Goal: Book appointment/travel/reservation

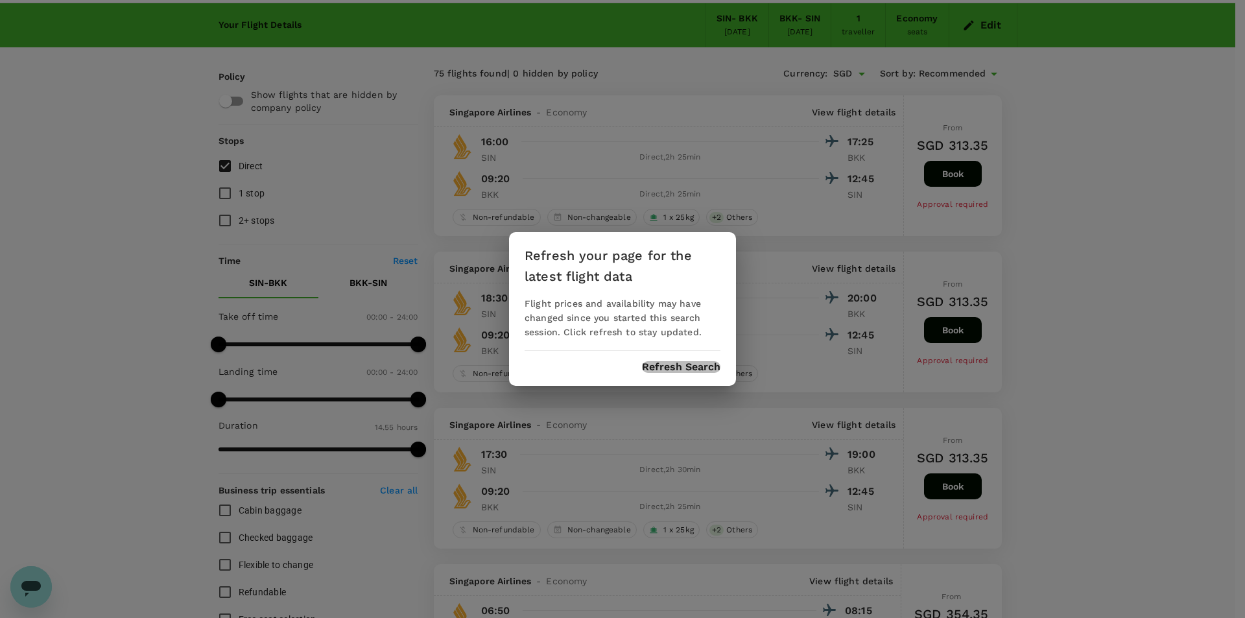
click at [699, 366] on button "Refresh Search" at bounding box center [681, 367] width 78 height 12
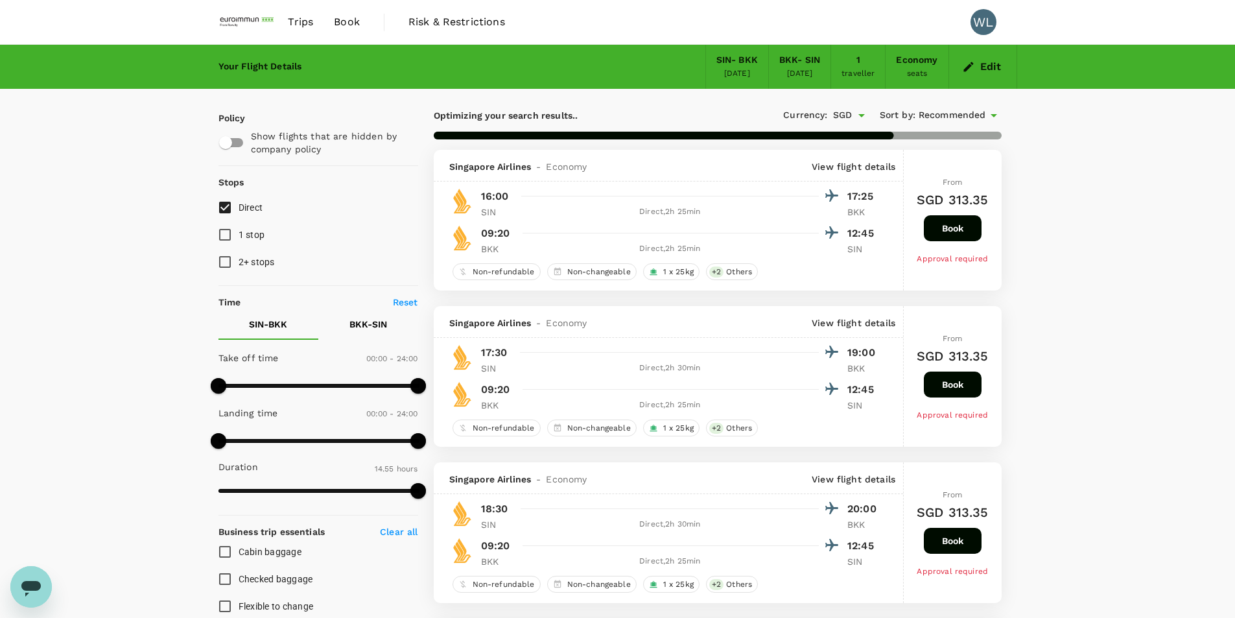
type input "895"
checkbox input "false"
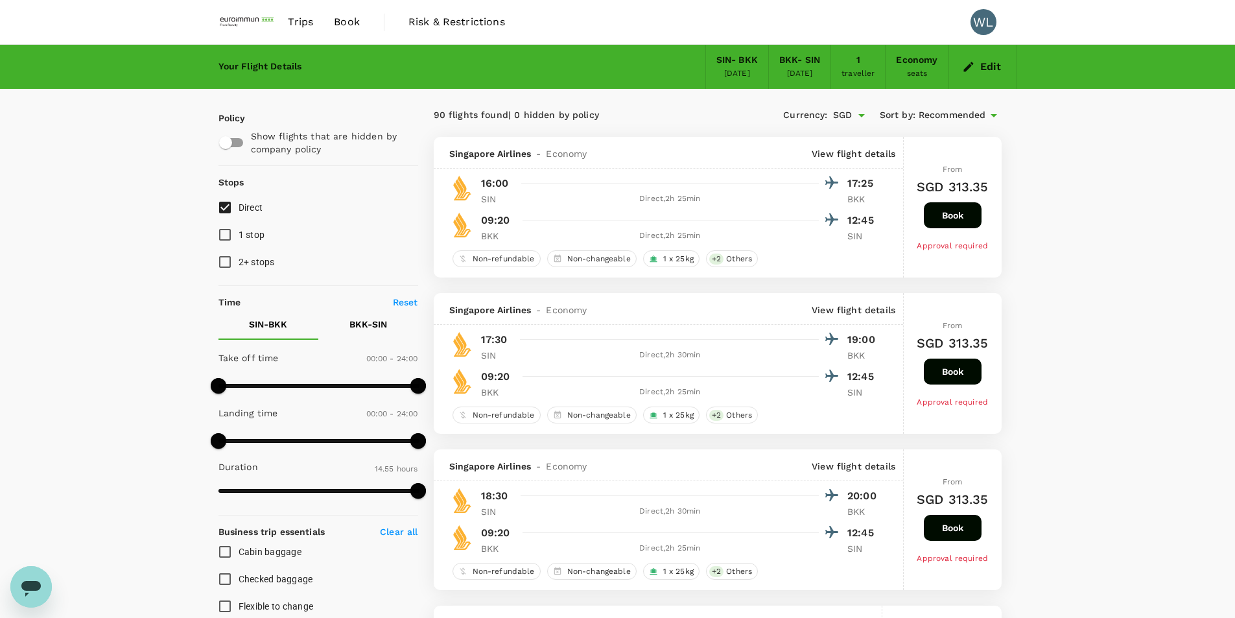
click at [297, 27] on span "Trips" at bounding box center [300, 22] width 25 height 16
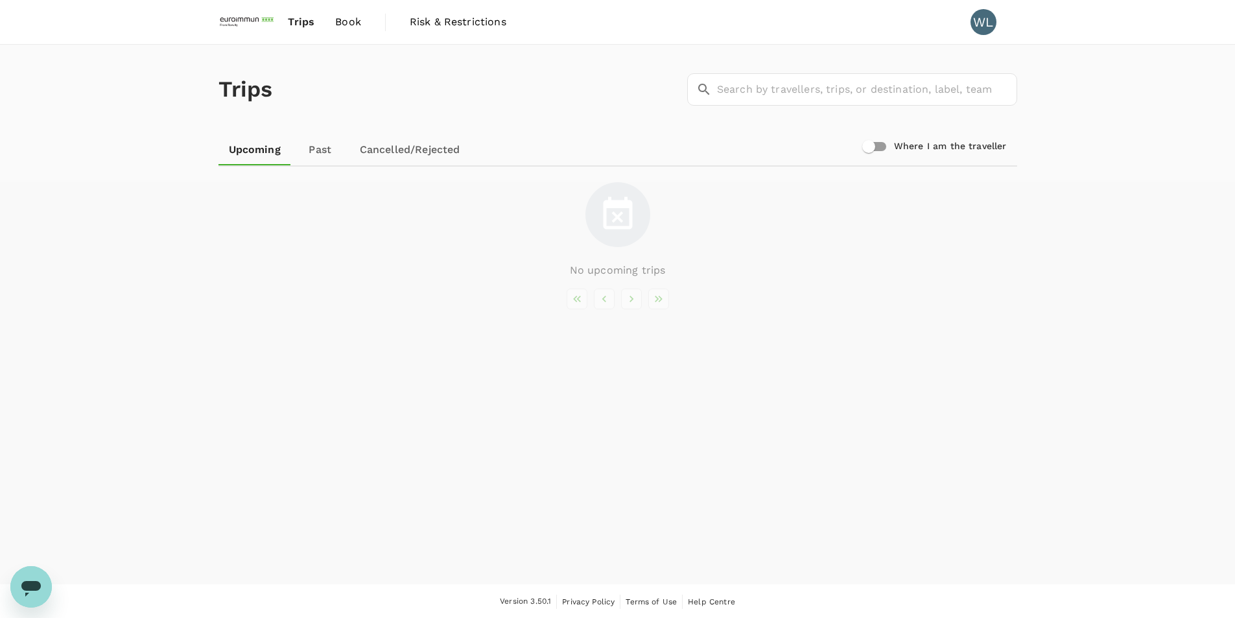
click at [344, 22] on span "Book" at bounding box center [348, 22] width 26 height 16
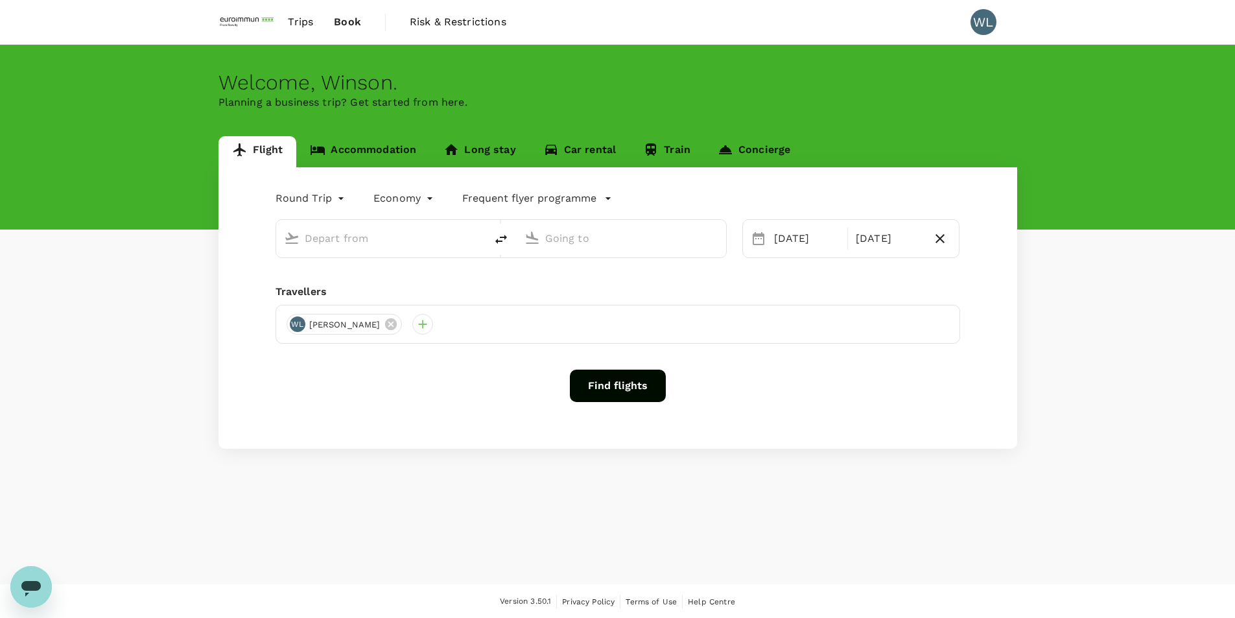
type input "Singapore Changi (SIN)"
type input "Suvarnabhumi Intl (BKK)"
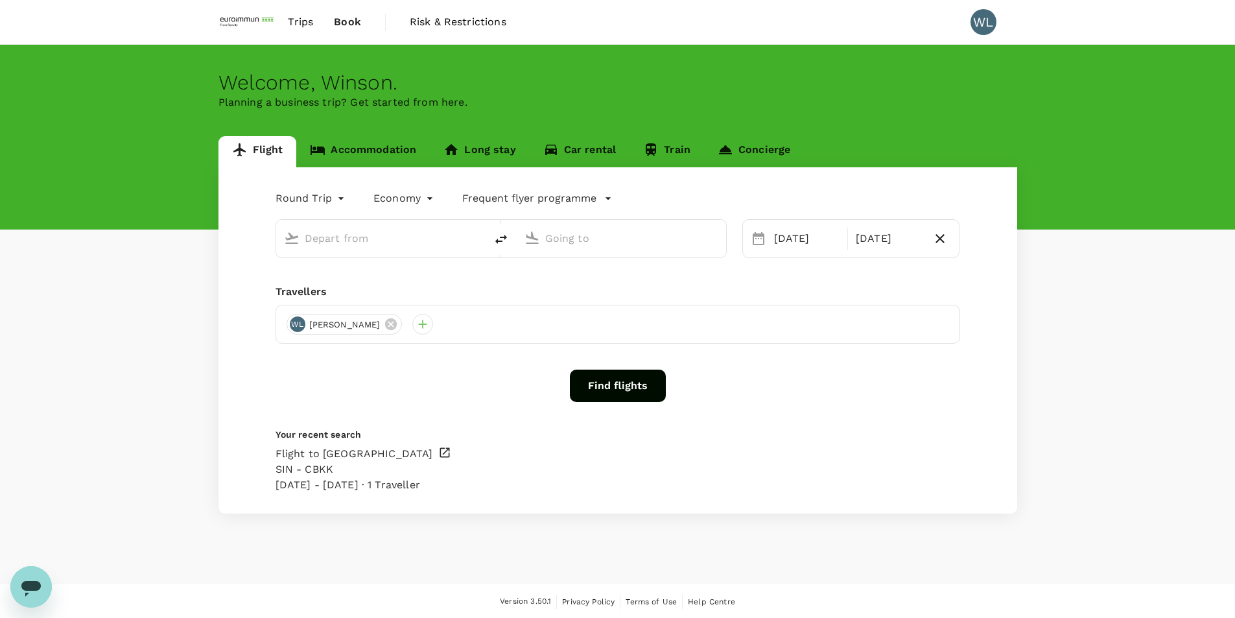
type input "Singapore Changi (SIN)"
type input "Suvarnabhumi Intl (BKK)"
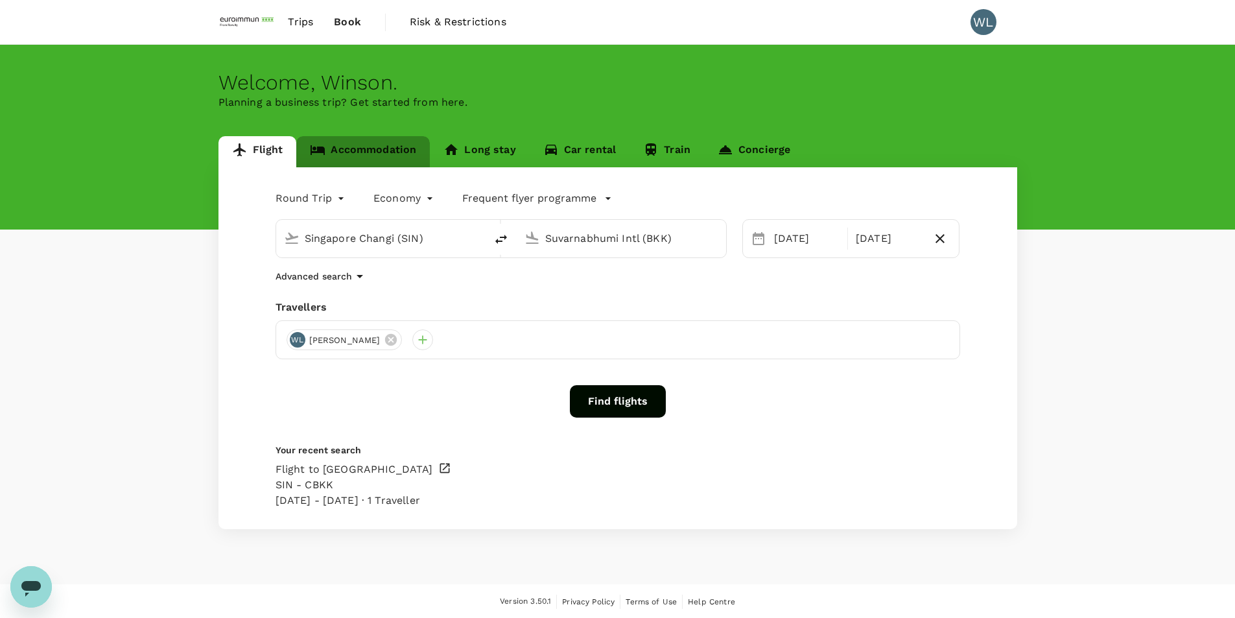
click at [387, 144] on link "Accommodation" at bounding box center [363, 151] width 134 height 31
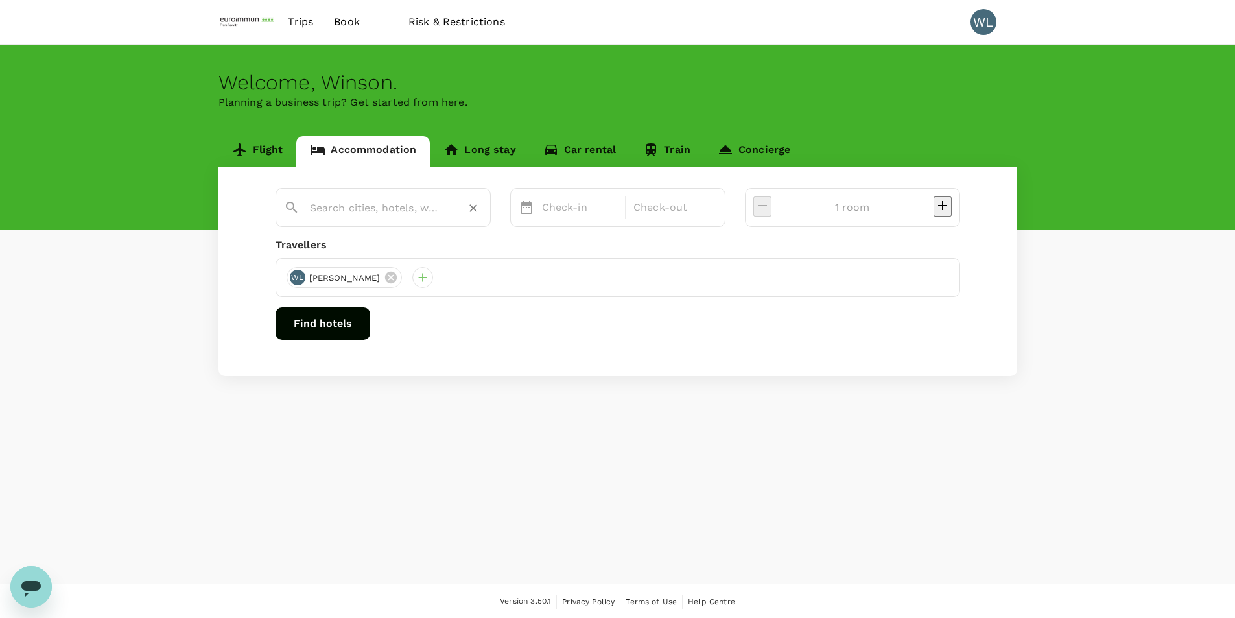
click at [442, 209] on input "text" at bounding box center [378, 208] width 136 height 20
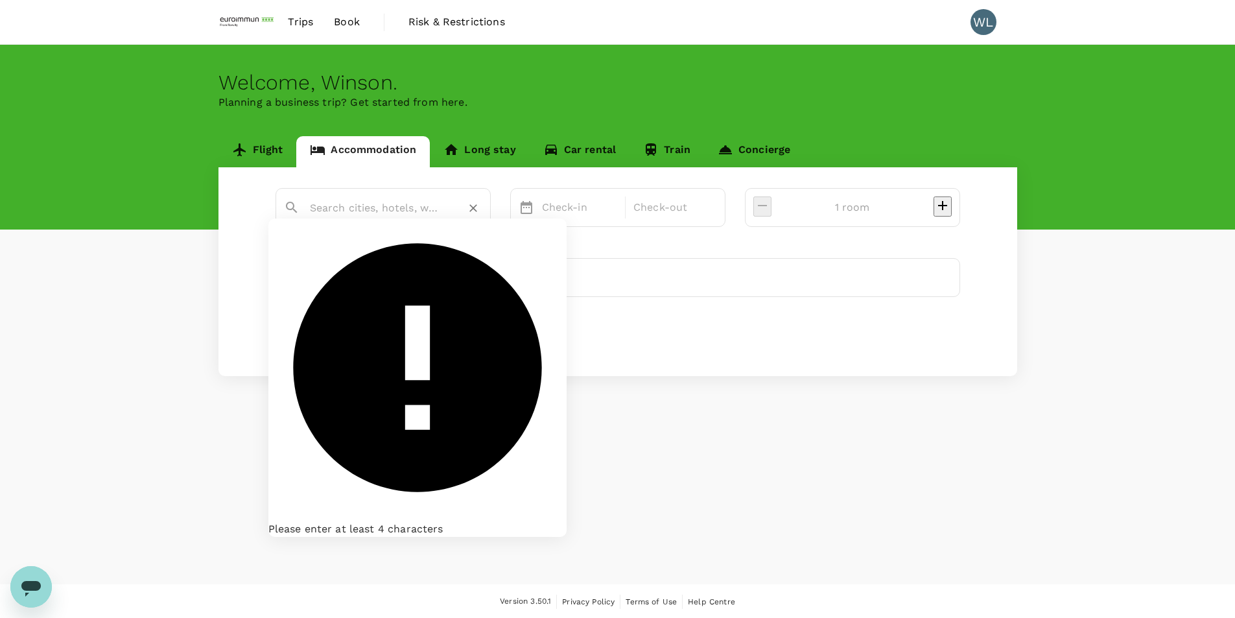
click at [444, 208] on input "text" at bounding box center [378, 208] width 136 height 20
click at [379, 215] on input "text" at bounding box center [378, 208] width 136 height 20
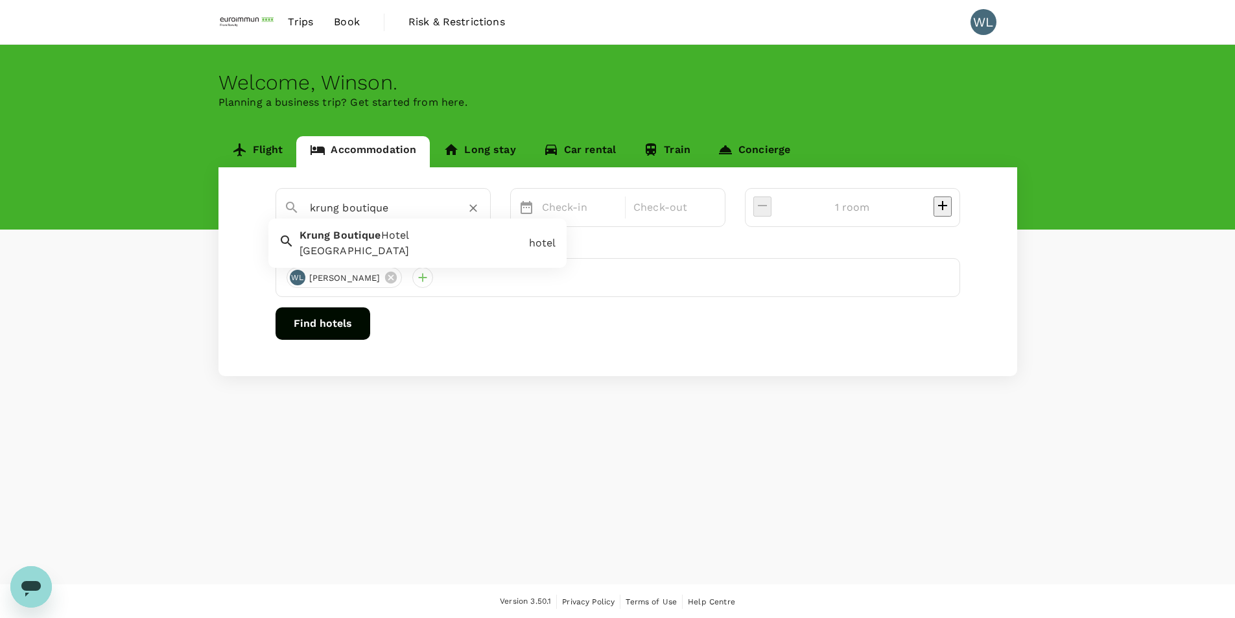
click at [402, 240] on span "Hotel" at bounding box center [395, 235] width 29 height 12
type input "[GEOGRAPHIC_DATA]"
click at [618, 209] on p "Check-in" at bounding box center [580, 208] width 76 height 16
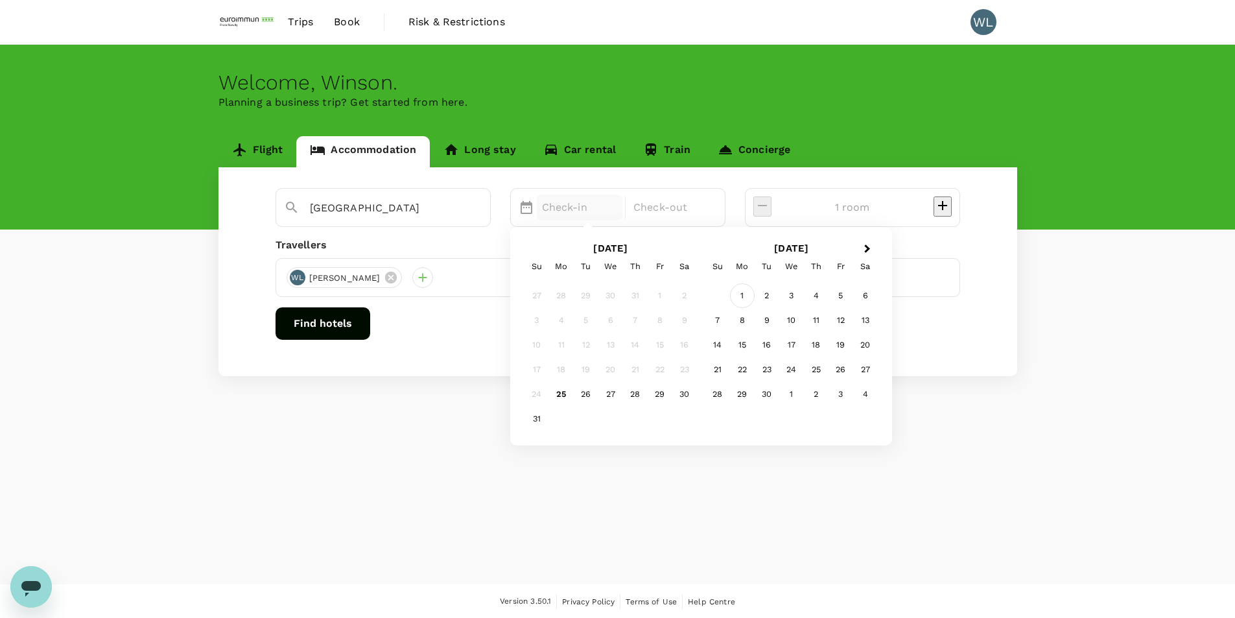
click at [755, 294] on div "1" at bounding box center [742, 295] width 25 height 25
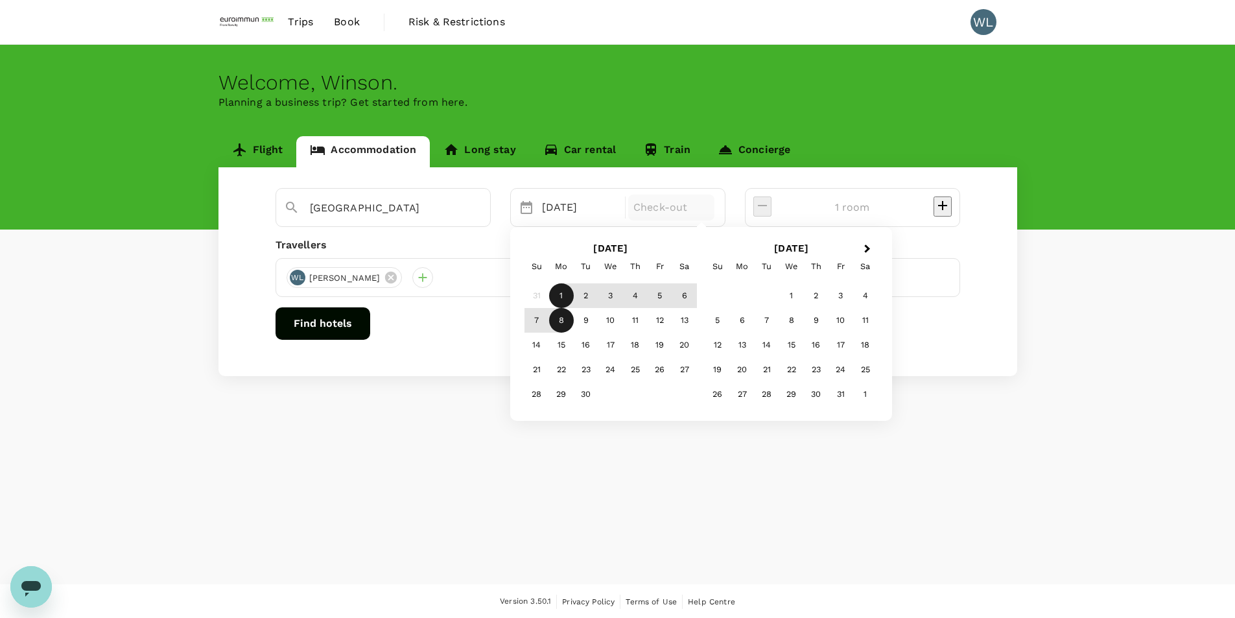
click at [574, 320] on div "8" at bounding box center [561, 320] width 25 height 25
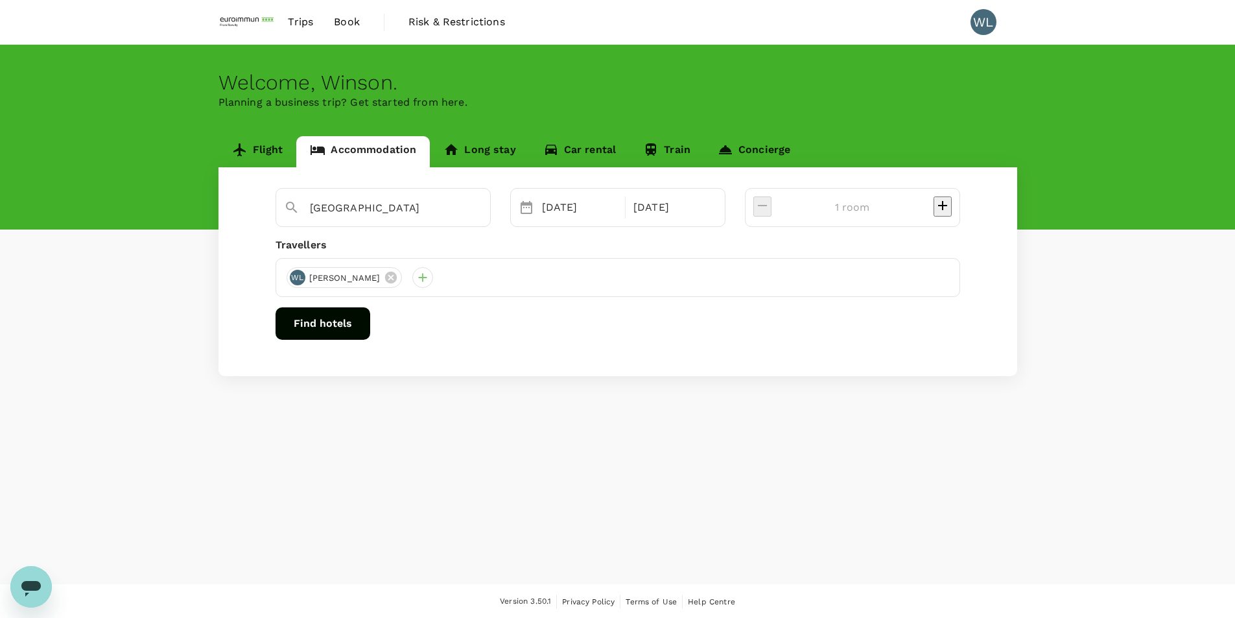
click at [370, 320] on button "Find hotels" at bounding box center [323, 323] width 95 height 32
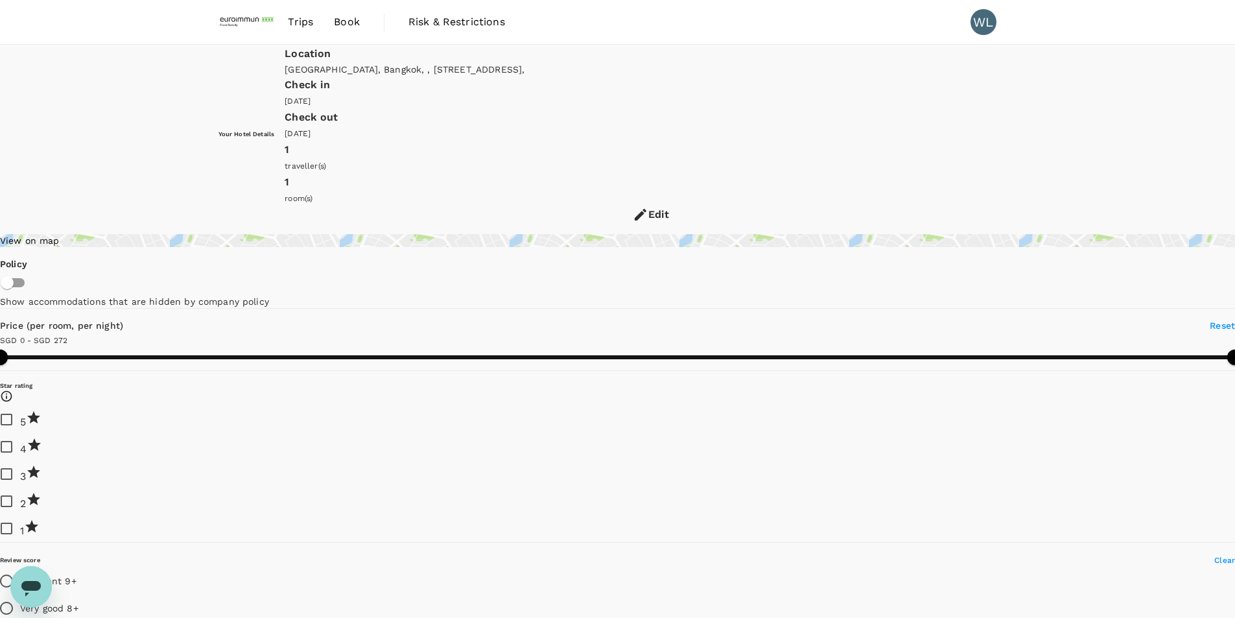
type input "272"
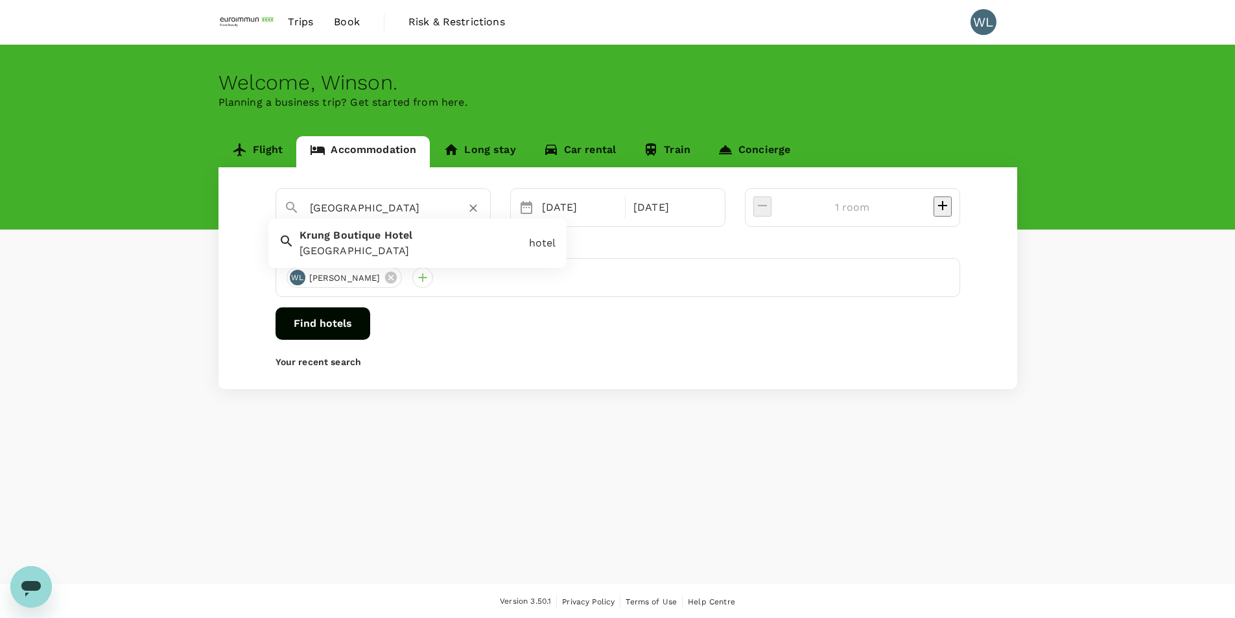
drag, startPoint x: 468, startPoint y: 213, endPoint x: 234, endPoint y: 211, distance: 234.1
click at [234, 211] on div "[GEOGRAPHIC_DATA] [DATE] [DATE] room Travellers [PERSON_NAME] Loo Find hotels Y…" at bounding box center [618, 278] width 799 height 222
paste input "[GEOGRAPHIC_DATA] [GEOGRAPHIC_DATA]"
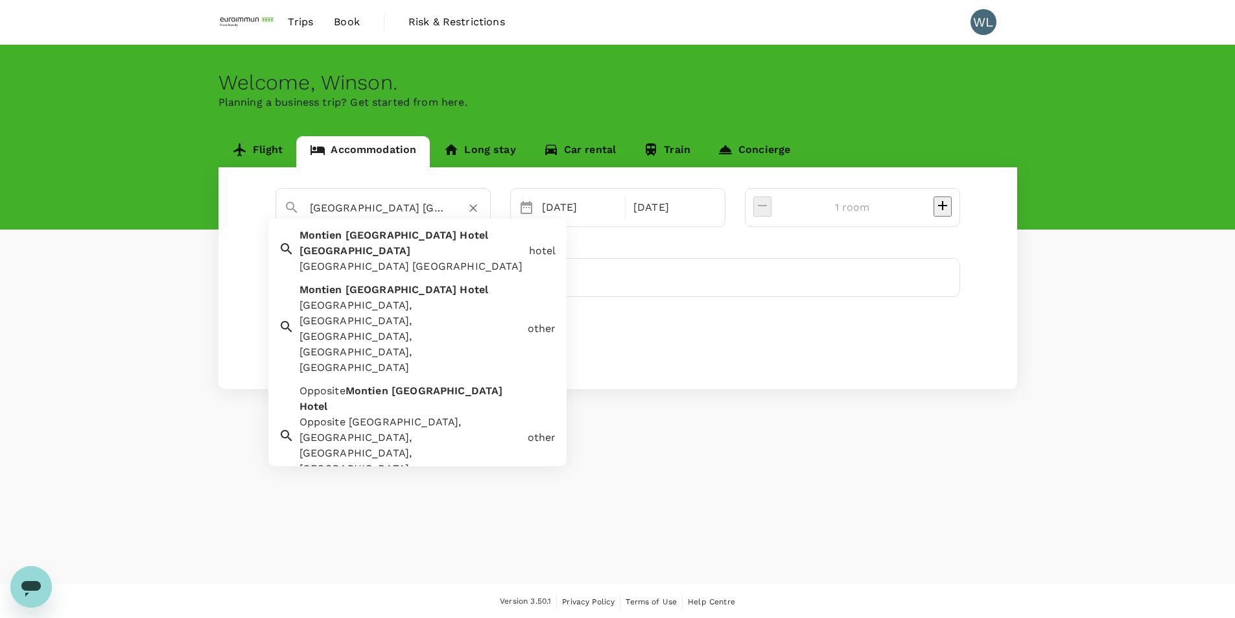
click at [429, 259] on div "[GEOGRAPHIC_DATA] [GEOGRAPHIC_DATA]" at bounding box center [412, 267] width 224 height 16
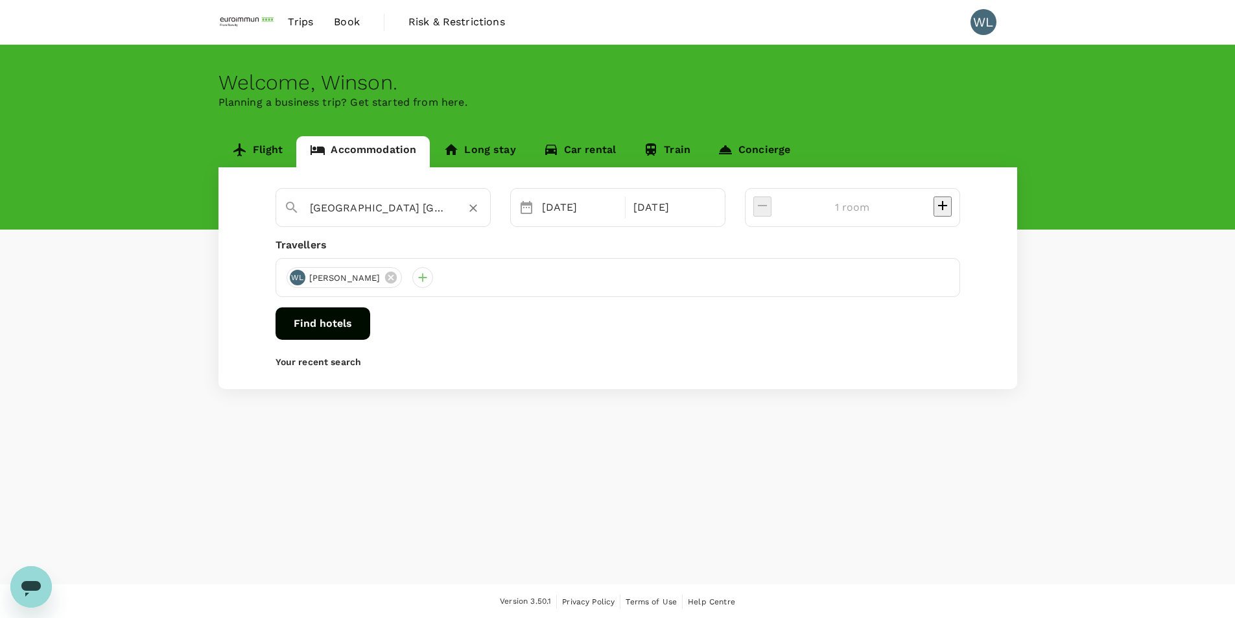
type input "[GEOGRAPHIC_DATA] [GEOGRAPHIC_DATA]"
click at [370, 317] on button "Find hotels" at bounding box center [323, 323] width 95 height 32
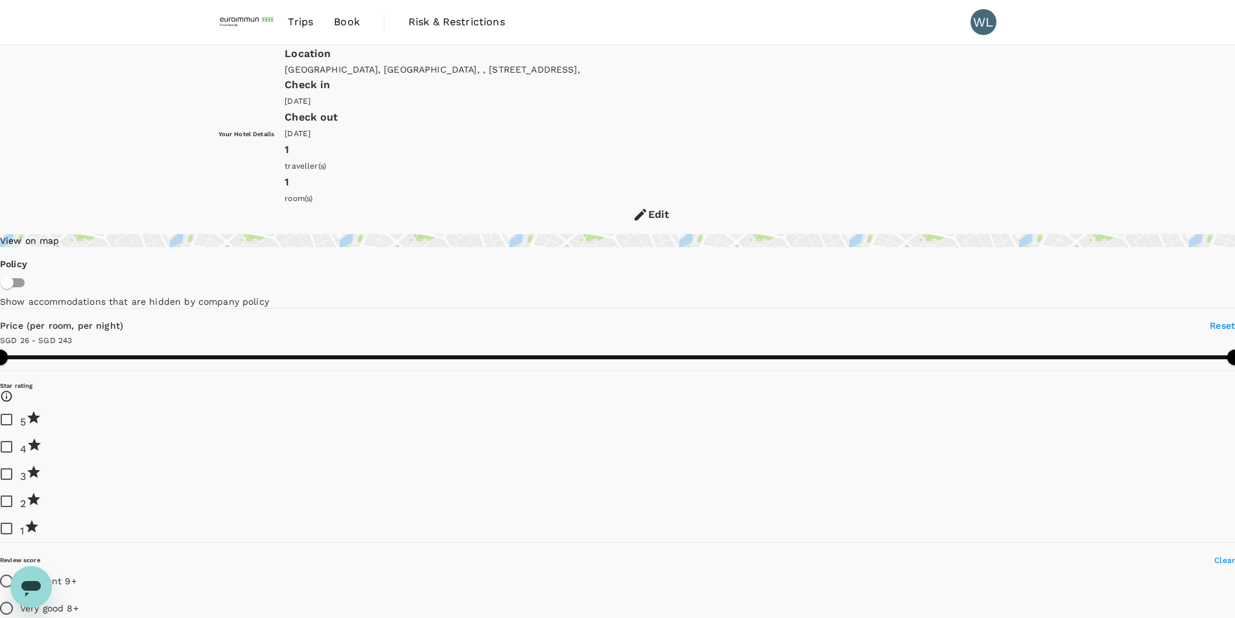
type input "243.23"
